Goal: Task Accomplishment & Management: Manage account settings

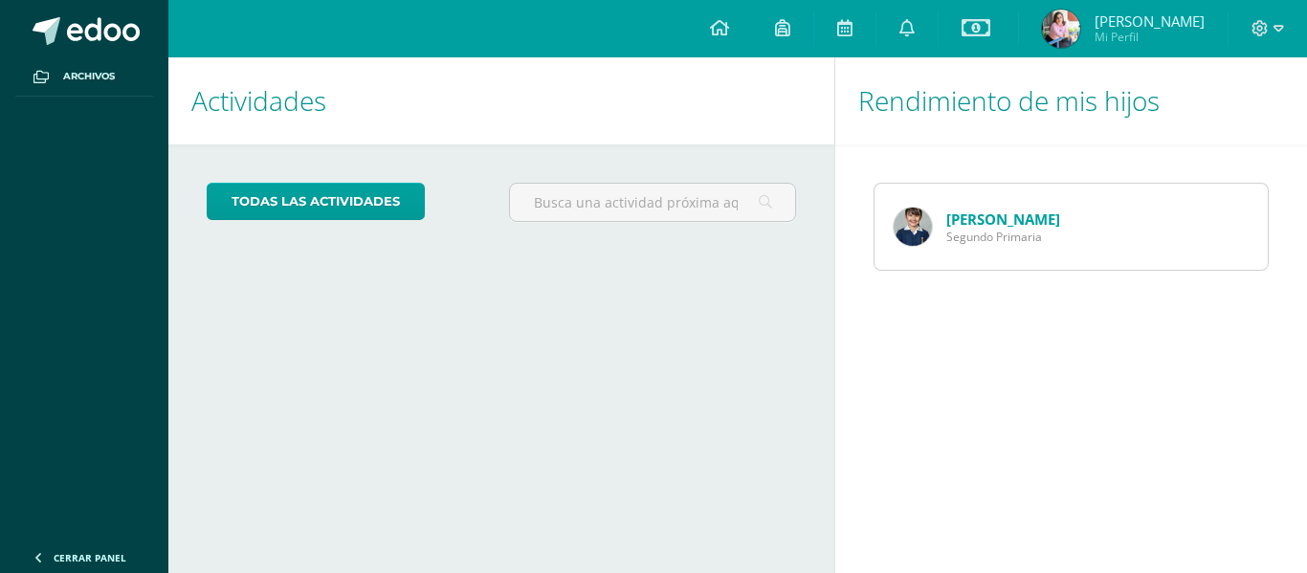
click at [914, 219] on img at bounding box center [913, 227] width 38 height 38
click at [914, 222] on img at bounding box center [913, 227] width 38 height 38
click at [913, 223] on img at bounding box center [913, 227] width 38 height 38
click at [993, 226] on link "[PERSON_NAME]" at bounding box center [1004, 219] width 114 height 19
click at [908, 224] on img at bounding box center [913, 227] width 38 height 38
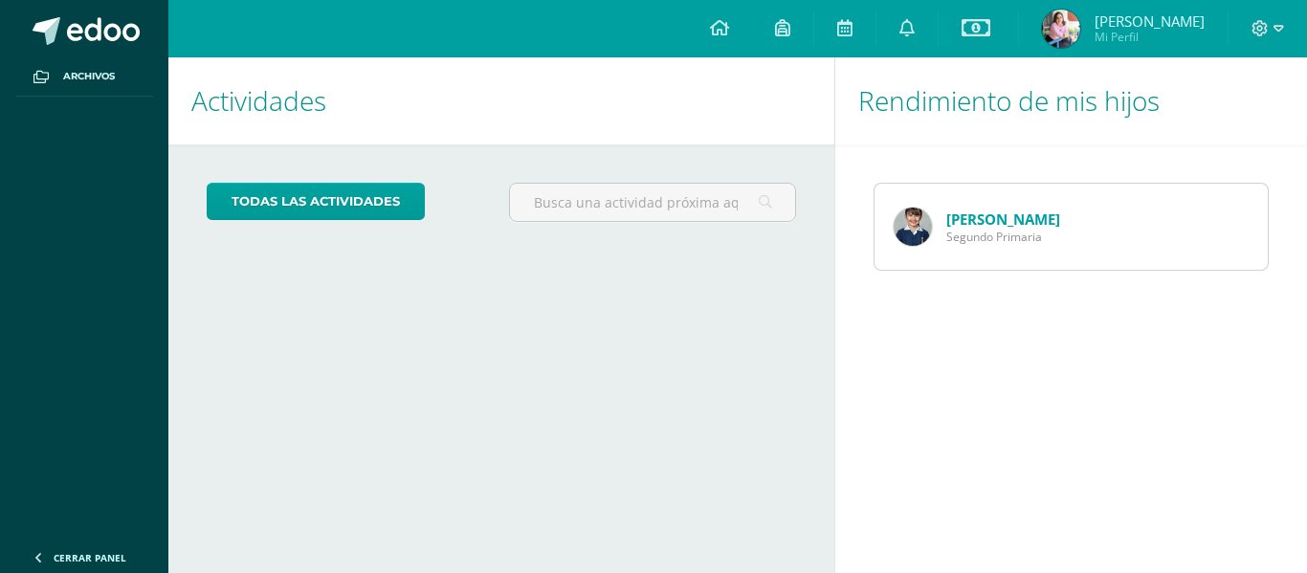
click at [908, 222] on img at bounding box center [913, 227] width 38 height 38
click at [909, 221] on img at bounding box center [913, 227] width 38 height 38
click at [908, 229] on img at bounding box center [913, 227] width 38 height 38
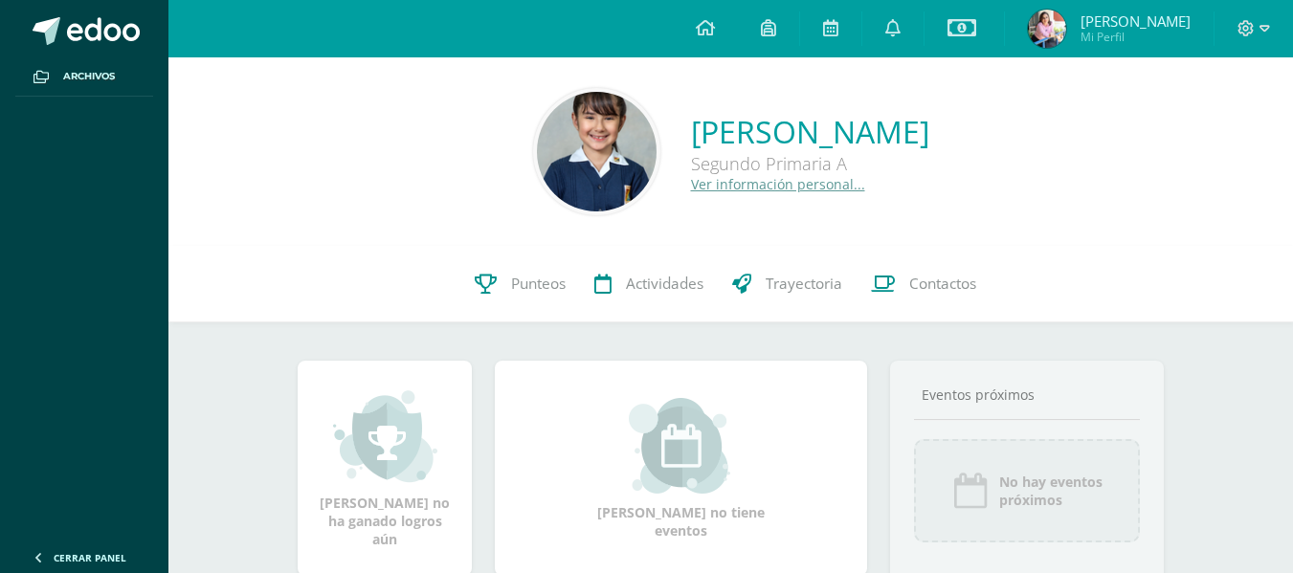
click at [691, 183] on link "Ver información personal..." at bounding box center [778, 184] width 174 height 18
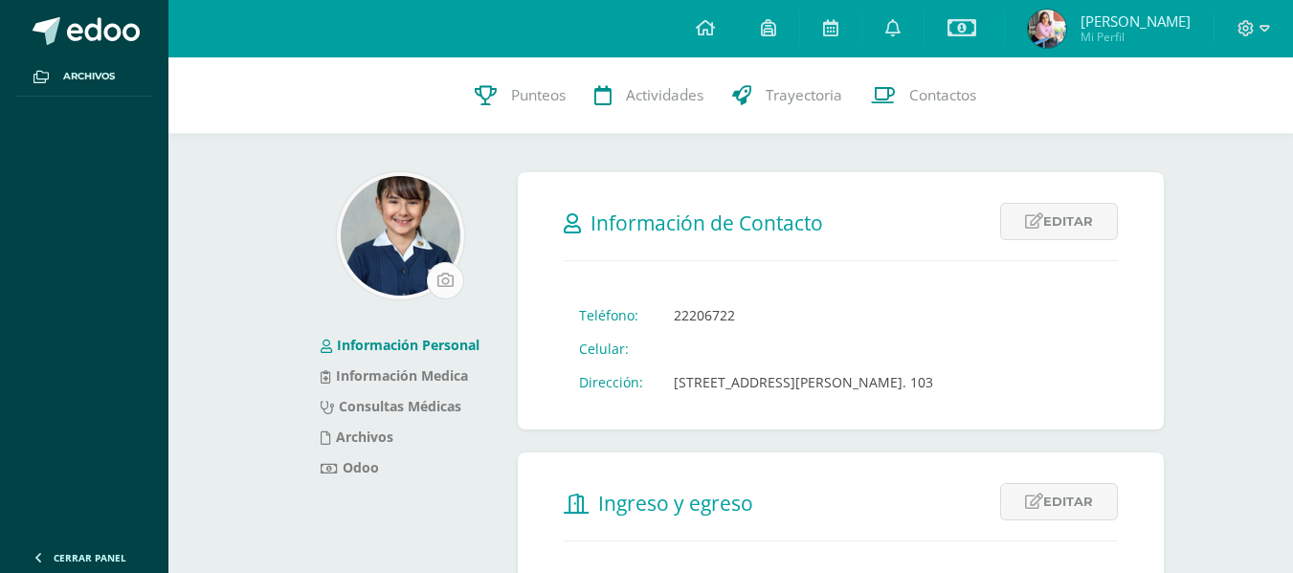
click at [447, 283] on input "file" at bounding box center [445, 280] width 35 height 35
